Goal: Information Seeking & Learning: Understand process/instructions

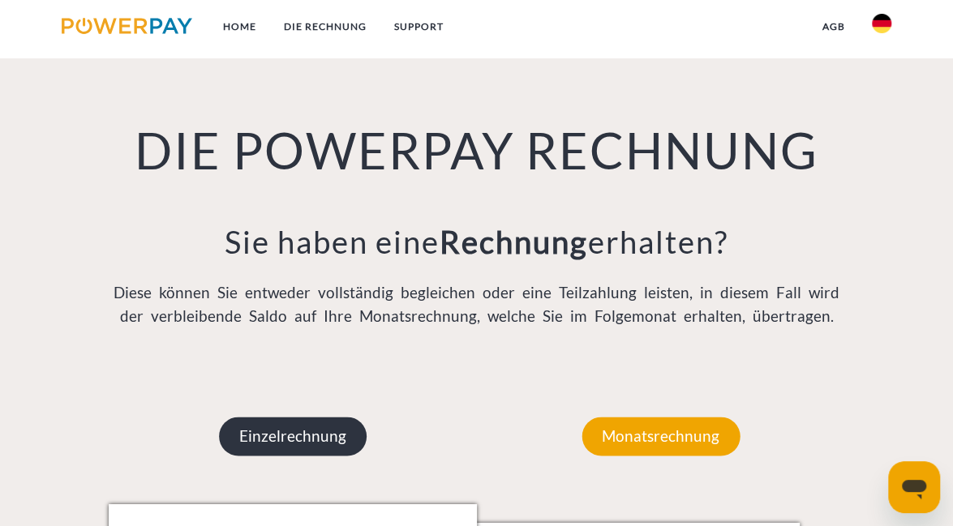
click at [313, 440] on p "Einzelrechnung" at bounding box center [293, 436] width 148 height 39
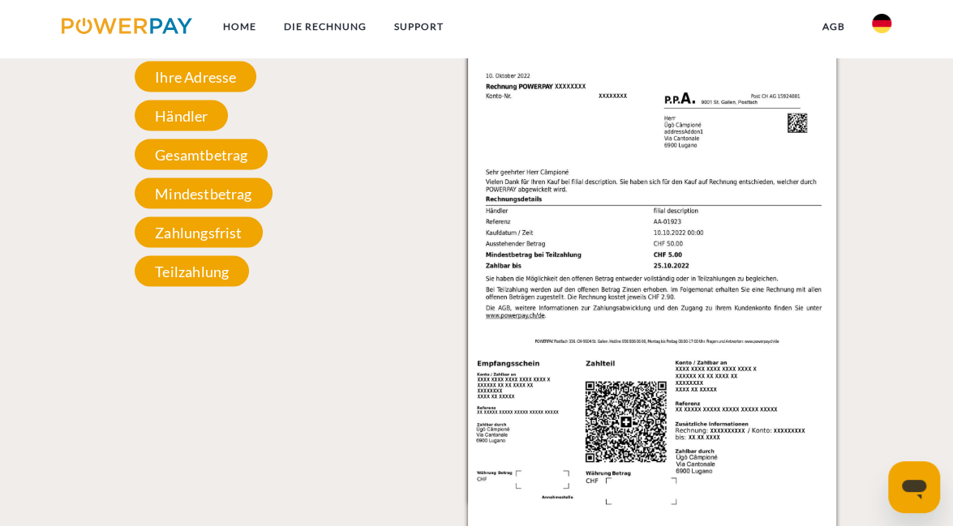
scroll to position [1491, 0]
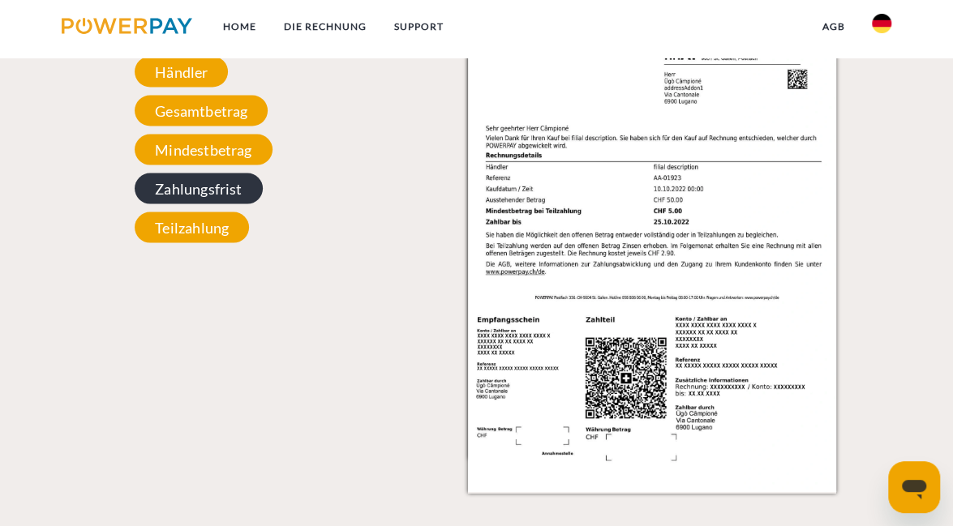
click at [187, 198] on span "Zahlungsfrist" at bounding box center [198, 189] width 127 height 31
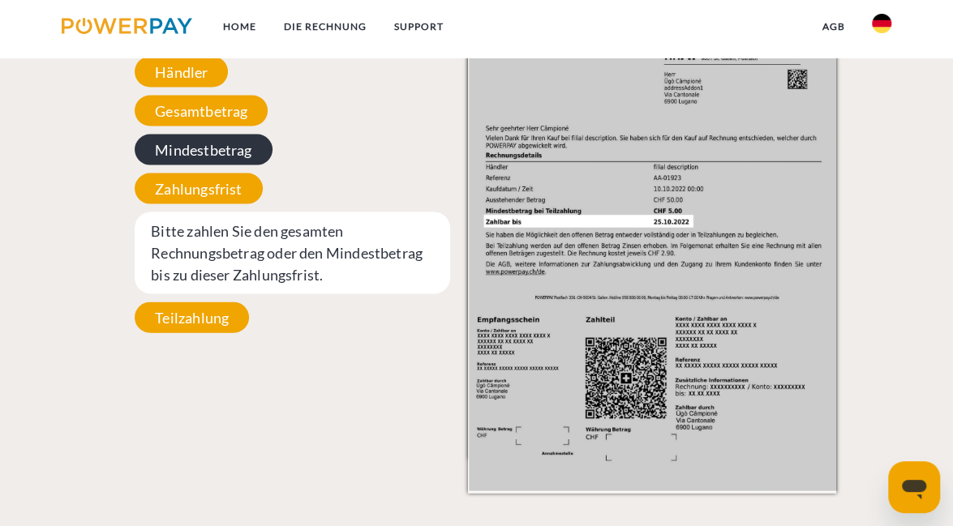
click at [188, 154] on span "Mindestbetrag" at bounding box center [203, 150] width 137 height 31
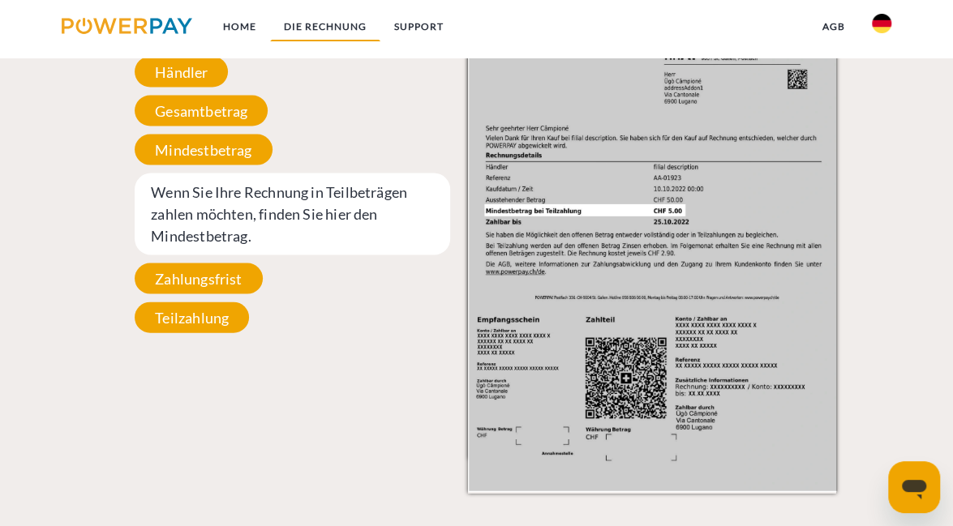
click at [329, 27] on link "DIE RECHNUNG" at bounding box center [325, 26] width 110 height 29
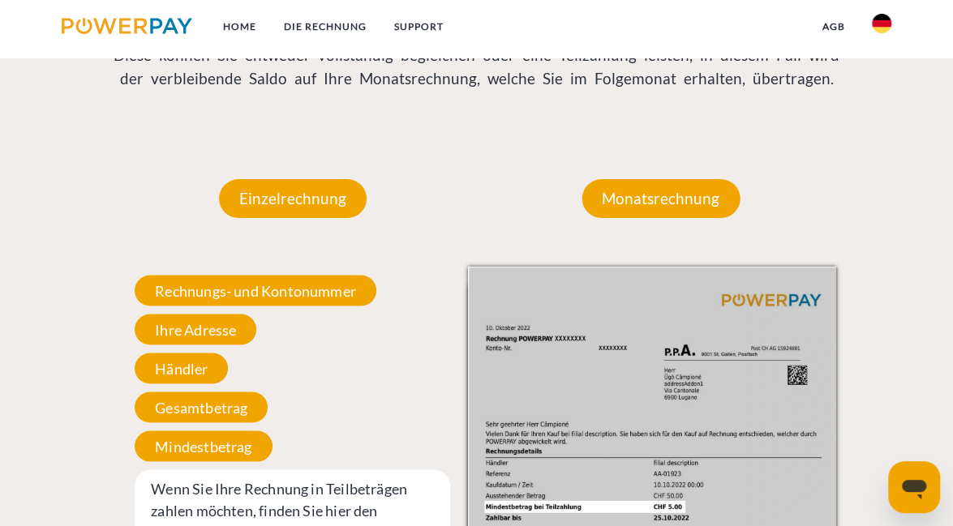
scroll to position [1253, 0]
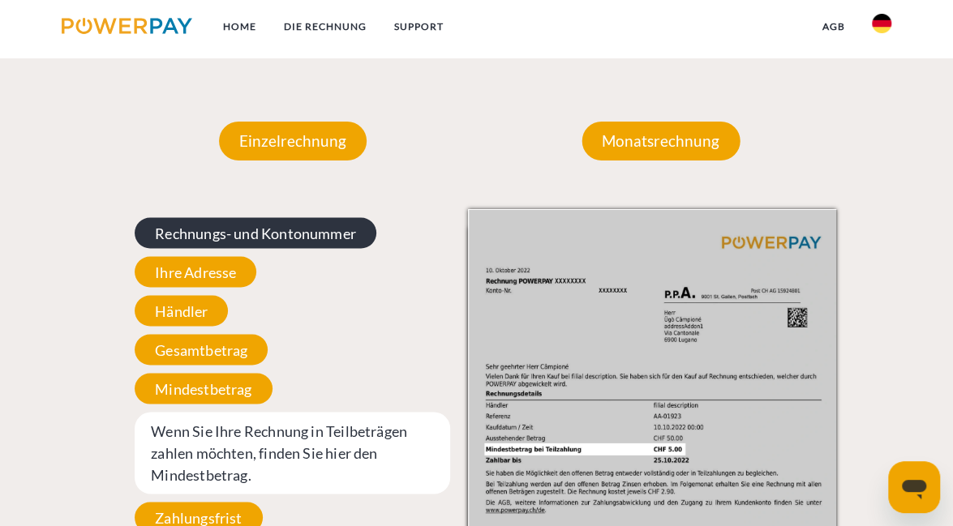
click at [282, 231] on span "Rechnungs- und Kontonummer" at bounding box center [256, 232] width 242 height 31
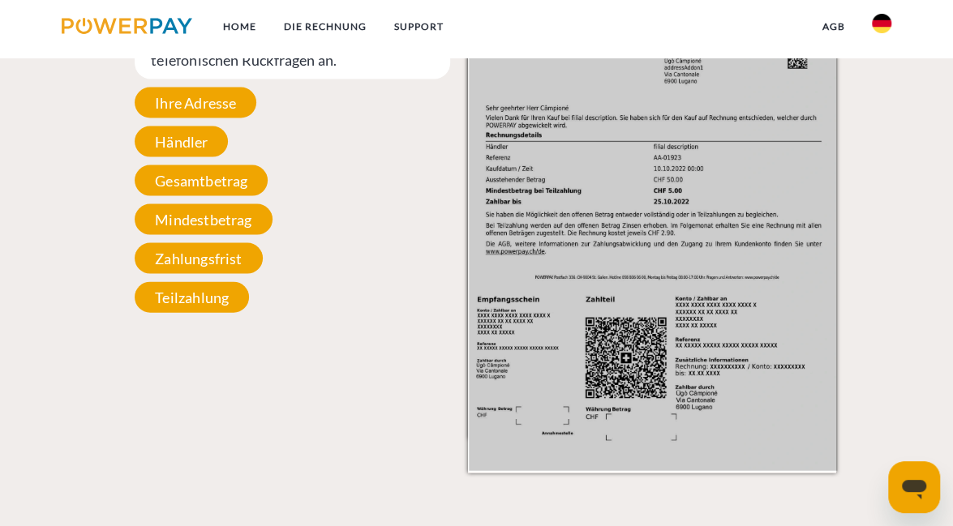
scroll to position [1512, 0]
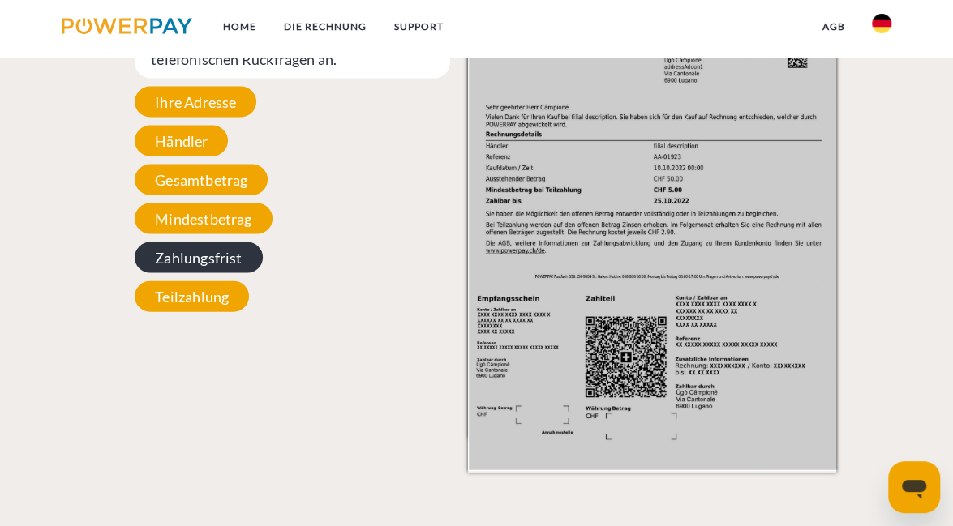
click at [222, 256] on span "Zahlungsfrist" at bounding box center [198, 258] width 127 height 31
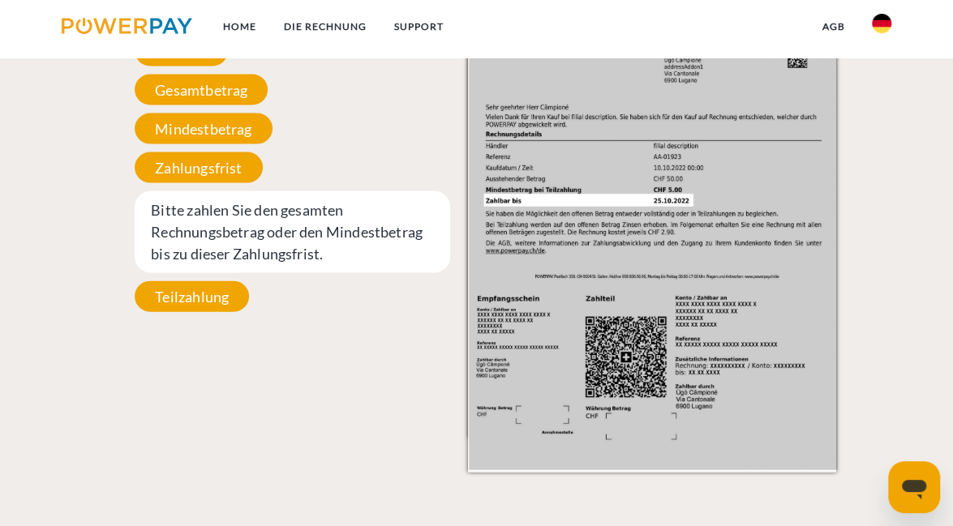
click at [105, 24] on img at bounding box center [127, 26] width 131 height 16
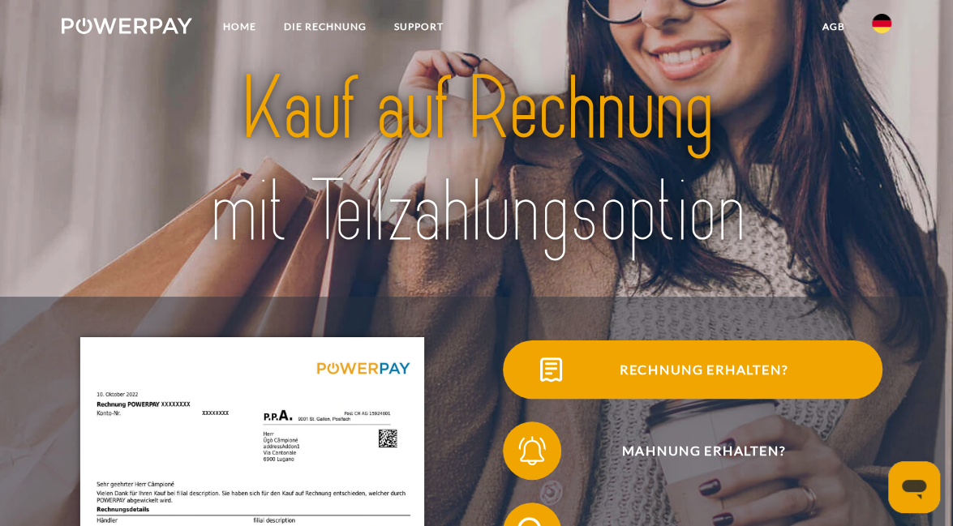
click at [582, 372] on span "Rechnung erhalten?" at bounding box center [703, 370] width 358 height 58
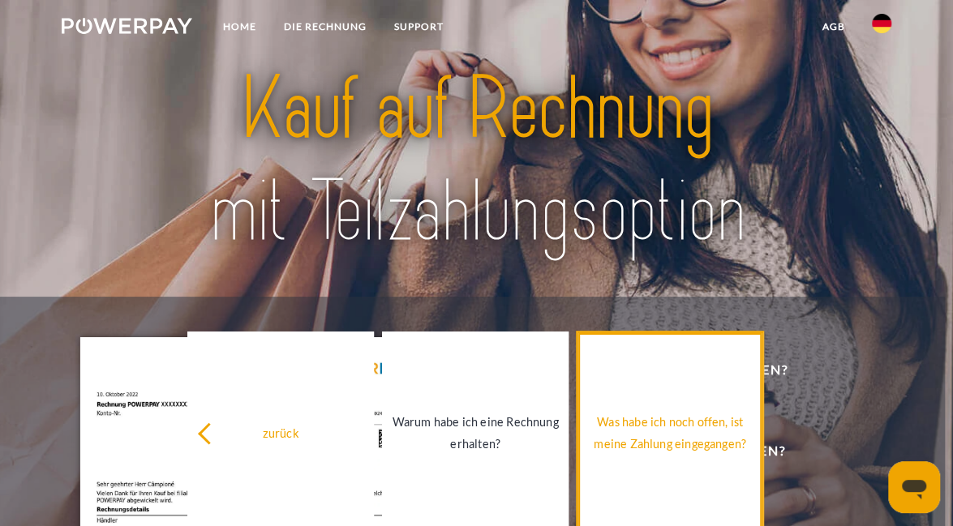
click at [680, 419] on div "Was habe ich noch offen, ist meine Zahlung eingegangen?" at bounding box center [670, 433] width 167 height 44
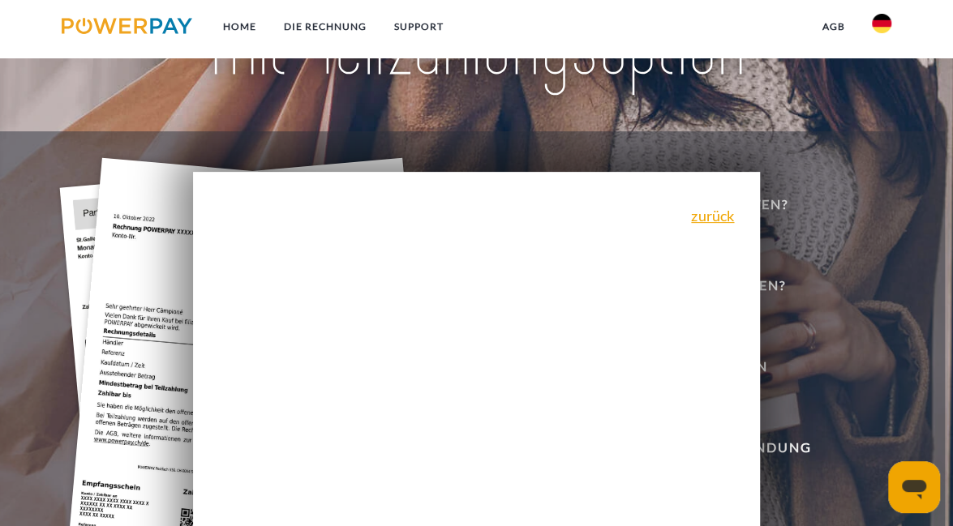
scroll to position [180, 0]
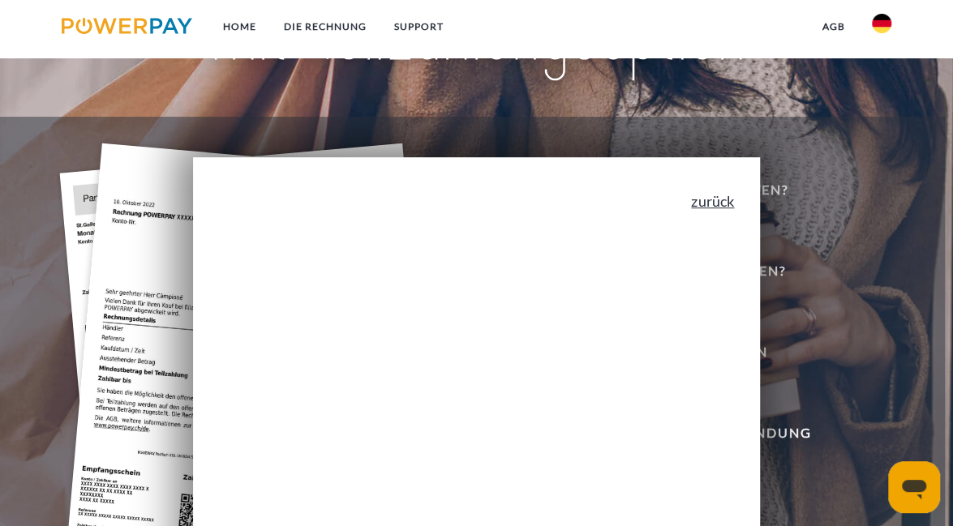
click at [725, 200] on link "zurück" at bounding box center [712, 201] width 43 height 15
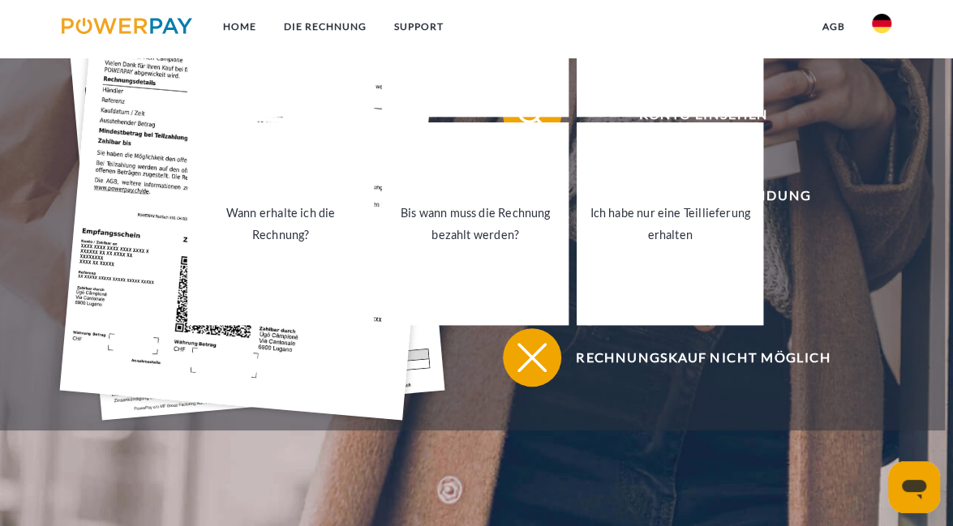
scroll to position [447, 0]
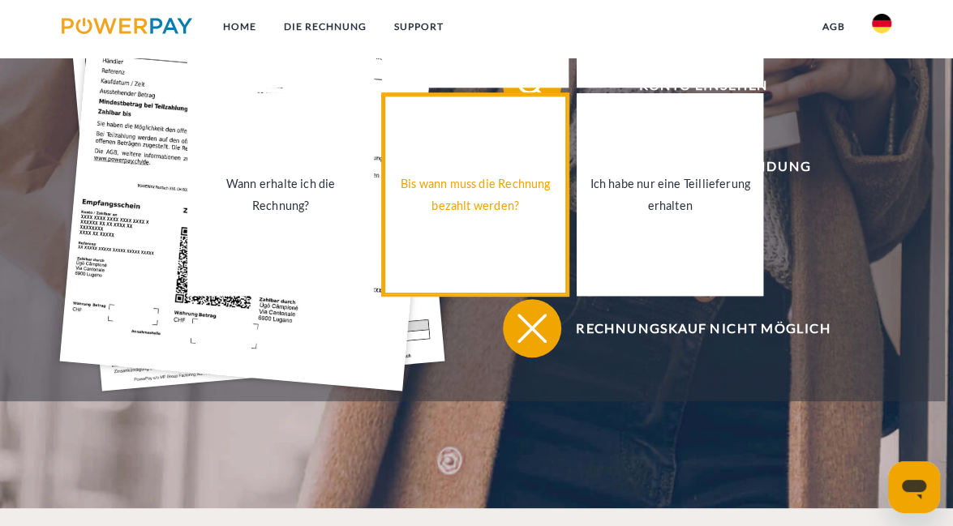
click at [503, 187] on div "Bis wann muss die Rechnung bezahlt werden?" at bounding box center [475, 195] width 167 height 44
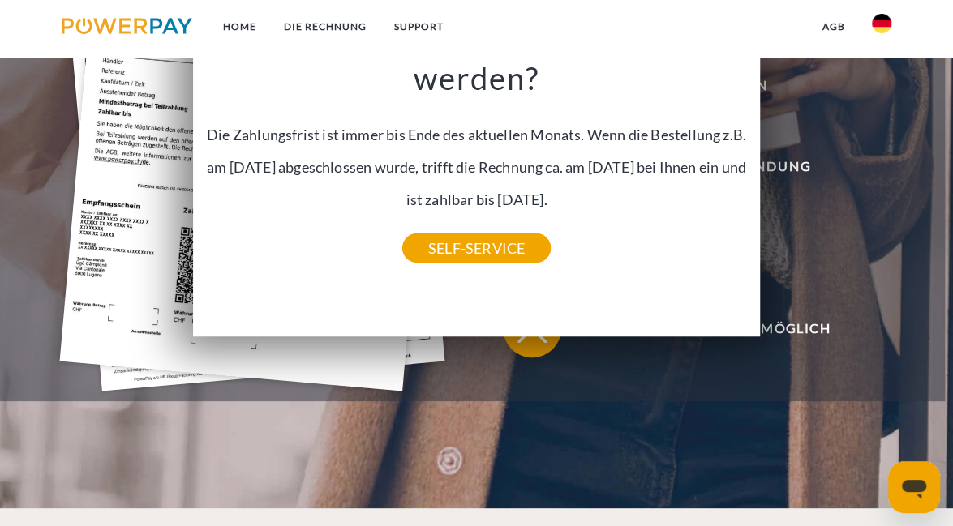
click at [135, 23] on img at bounding box center [127, 26] width 131 height 16
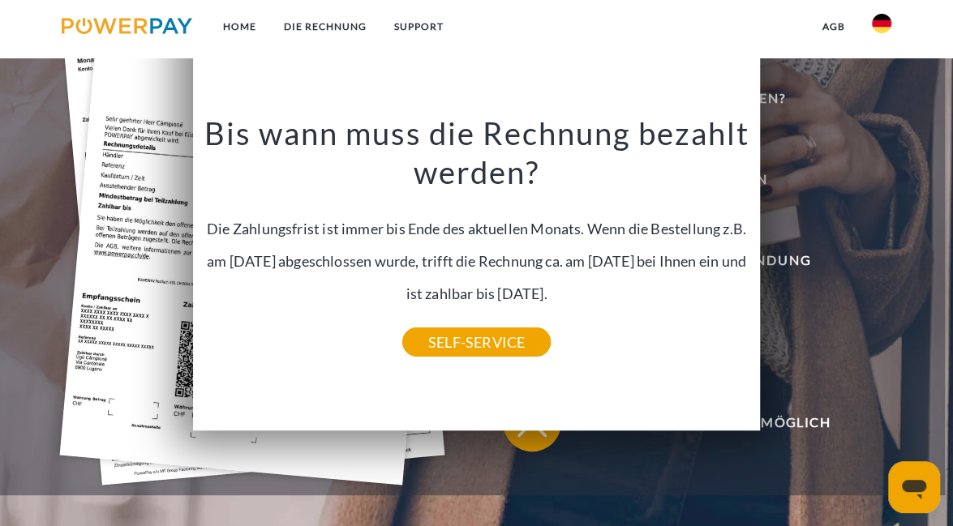
scroll to position [367, 0]
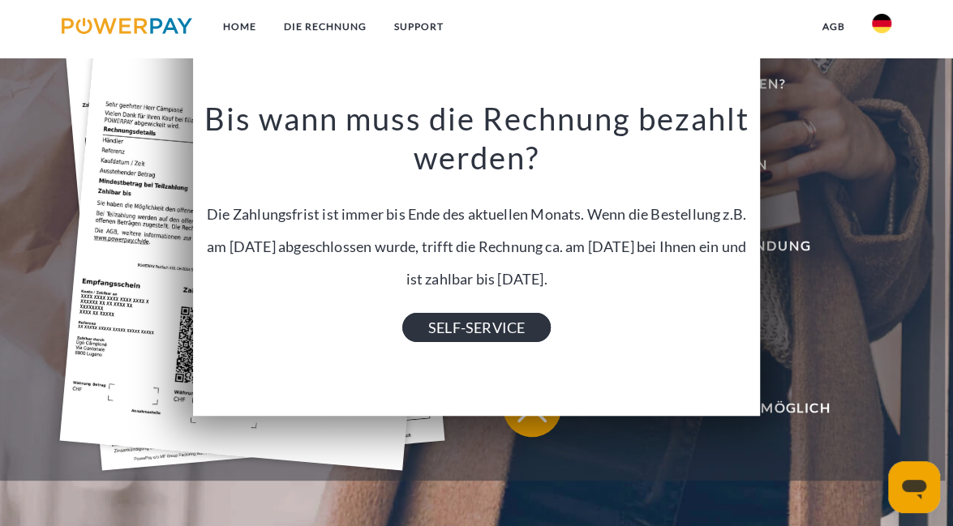
click at [445, 326] on link "SELF-SERVICE" at bounding box center [476, 327] width 148 height 29
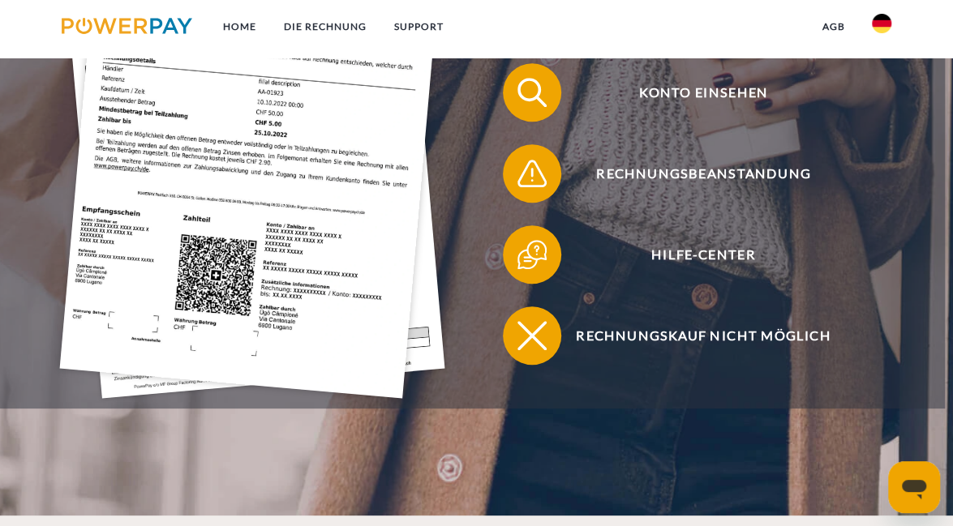
scroll to position [468, 0]
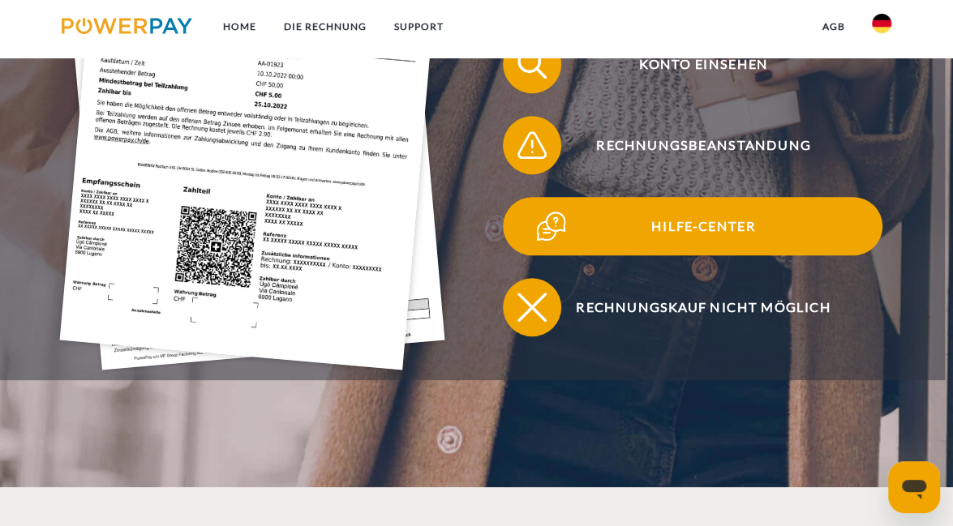
click at [739, 224] on span "Hilfe-Center" at bounding box center [703, 226] width 358 height 58
